Goal: Check status: Check status

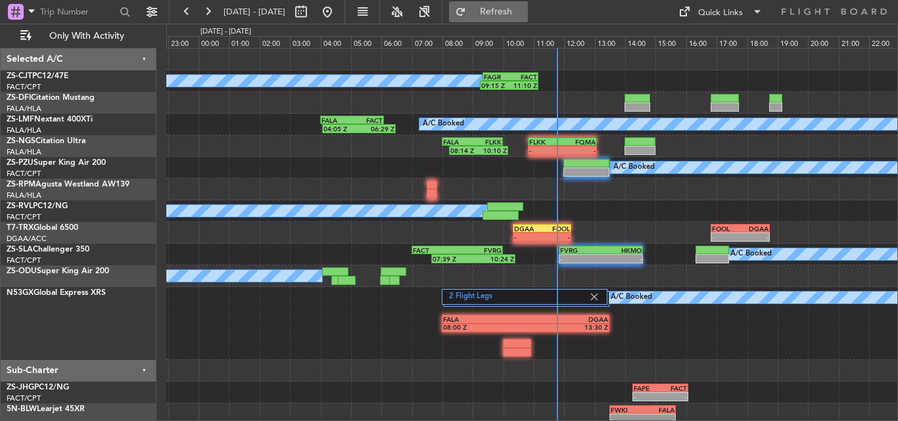
click at [509, 12] on button "Refresh" at bounding box center [488, 11] width 79 height 21
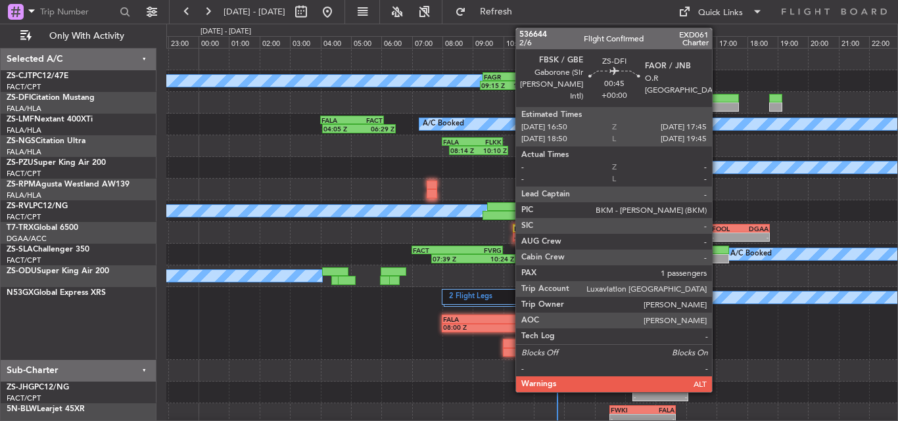
click at [718, 107] on div at bounding box center [725, 107] width 28 height 9
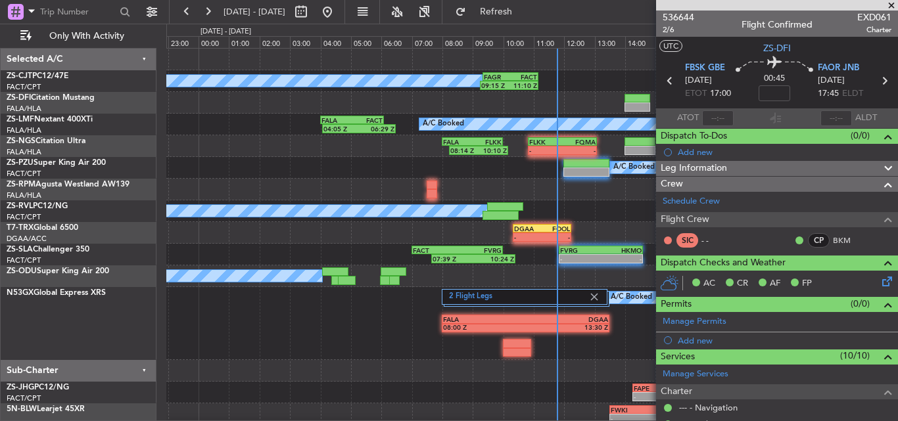
click at [897, 1] on span at bounding box center [891, 6] width 13 height 12
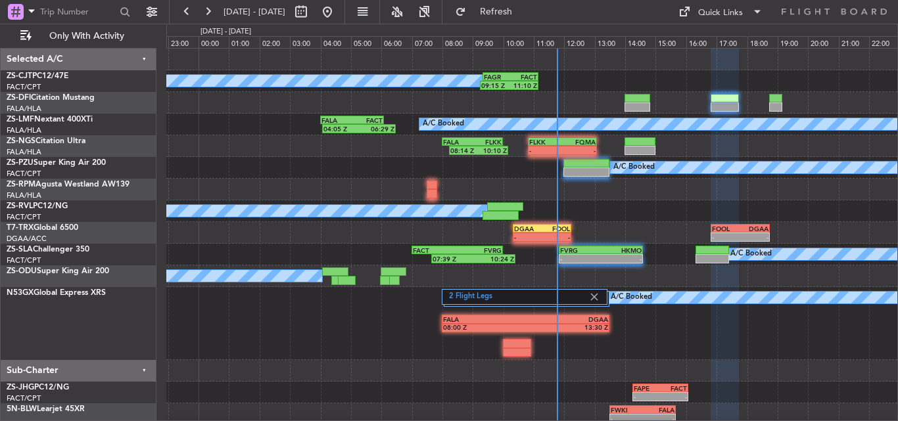
type input "0"
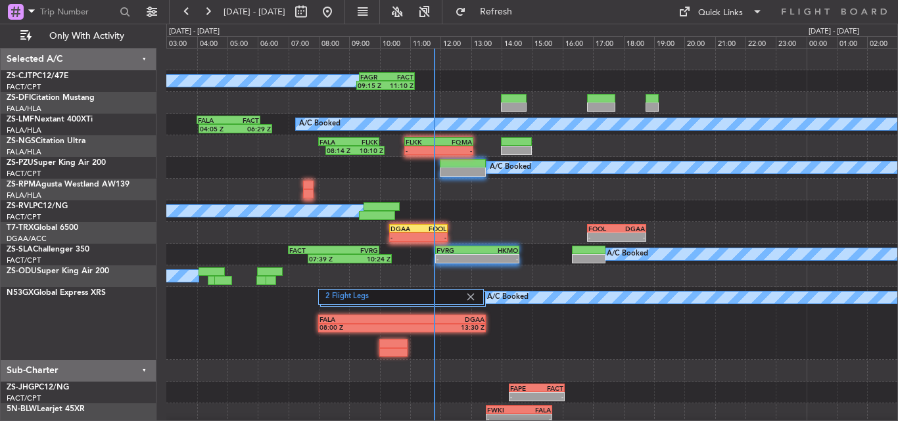
click at [290, 346] on div "2 Flight Legs A/C Booked FALA 08:00 Z DGAA 13:30 Z" at bounding box center [531, 323] width 731 height 73
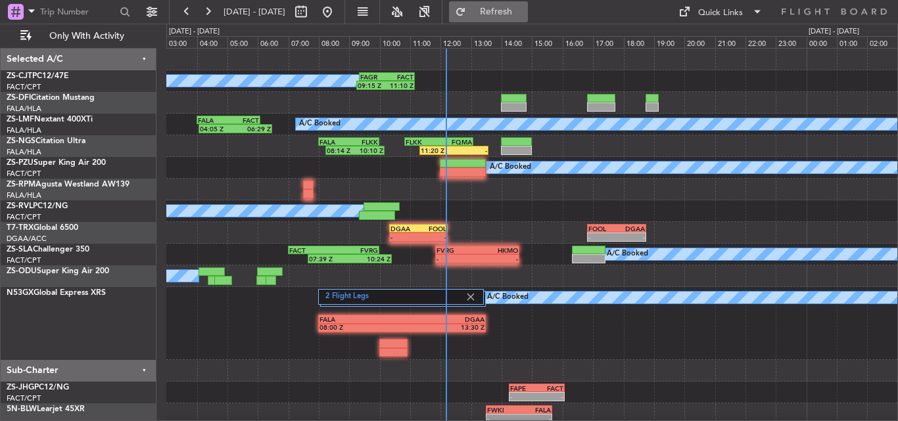
click at [496, 11] on button "Refresh" at bounding box center [488, 11] width 79 height 21
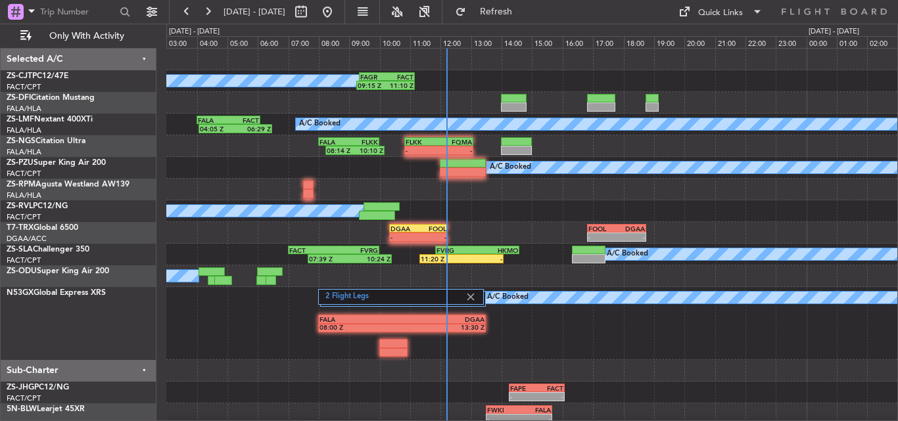
click at [572, 358] on div "2 Flight Legs A/C Booked FALA 08:00 Z DGAA 13:30 Z" at bounding box center [531, 323] width 731 height 73
click at [512, 12] on span "Refresh" at bounding box center [496, 11] width 55 height 9
click at [526, 4] on button "Refresh" at bounding box center [488, 11] width 79 height 21
click at [524, 9] on span "Refresh" at bounding box center [496, 11] width 55 height 9
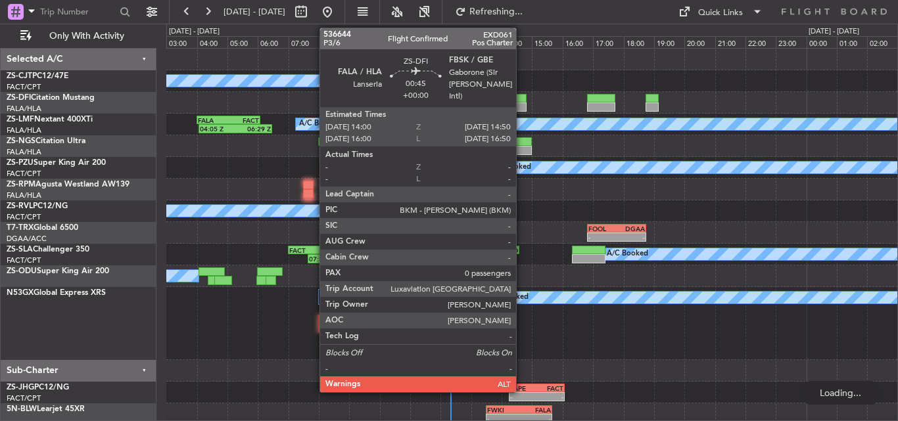
click at [522, 97] on div at bounding box center [514, 98] width 26 height 9
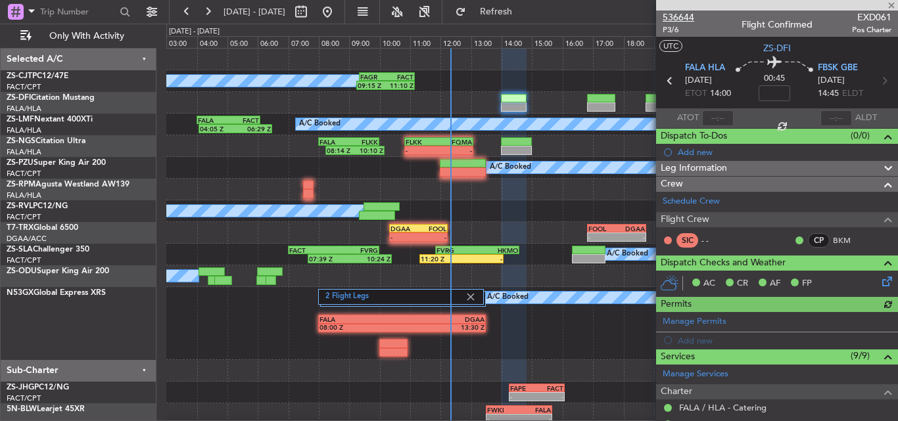
click at [669, 18] on span "536644" at bounding box center [679, 18] width 32 height 14
click at [892, 2] on span at bounding box center [891, 6] width 13 height 12
